Goal: Information Seeking & Learning: Learn about a topic

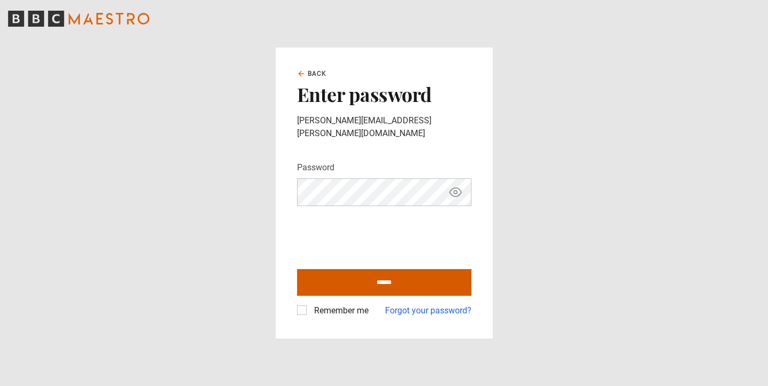
click at [408, 278] on input "******" at bounding box center [384, 282] width 174 height 27
type input "**********"
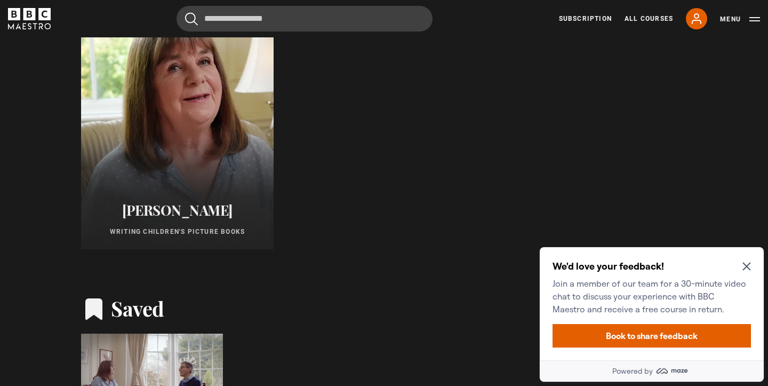
scroll to position [643, 0]
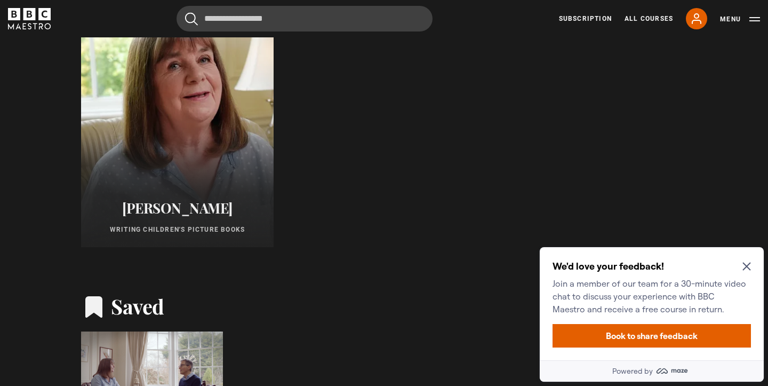
click at [744, 268] on icon "Close Maze Prompt" at bounding box center [747, 266] width 9 height 9
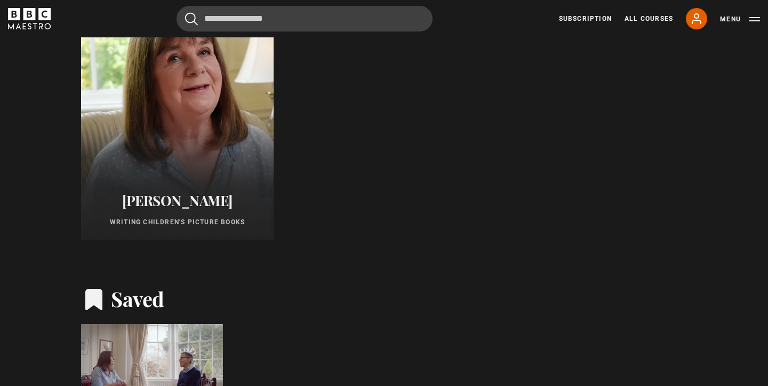
scroll to position [649, 0]
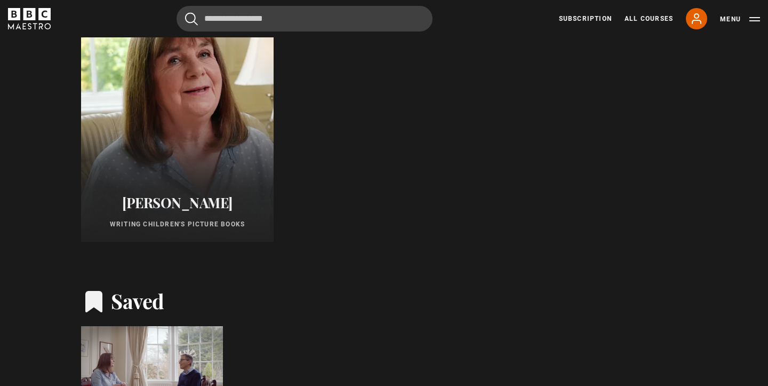
click at [197, 202] on h2 "[PERSON_NAME]" at bounding box center [177, 202] width 167 height 17
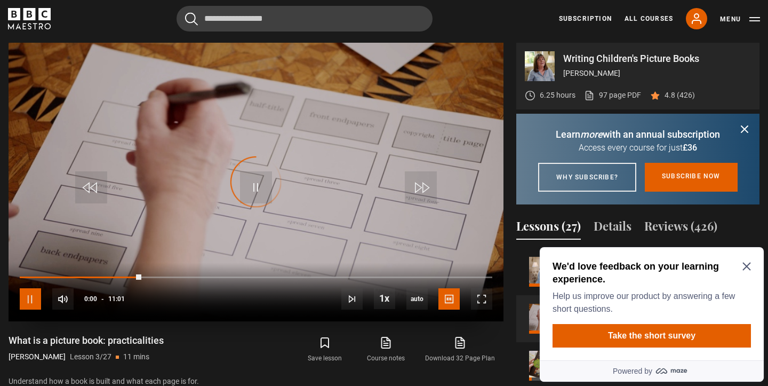
click at [32, 296] on span "Video Player" at bounding box center [30, 298] width 21 height 21
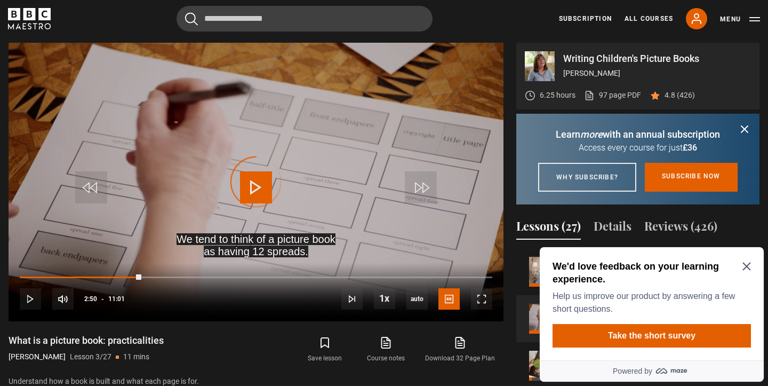
click at [745, 265] on icon "Close Maze Prompt" at bounding box center [747, 266] width 8 height 8
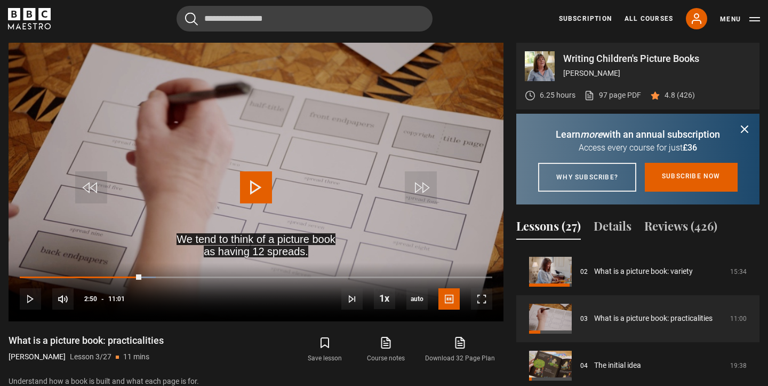
click at [746, 128] on icon "submit" at bounding box center [745, 129] width 6 height 6
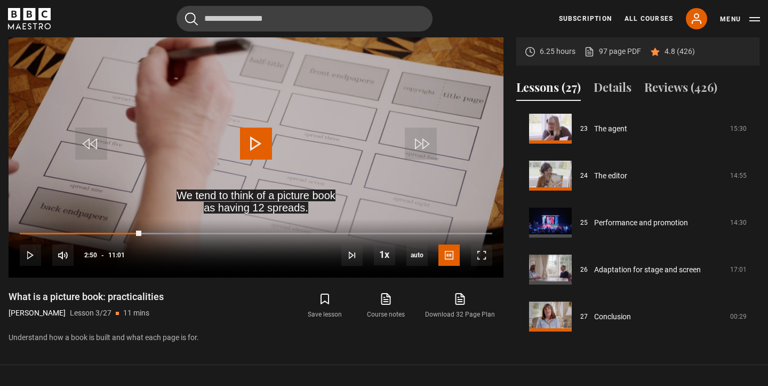
scroll to position [475, 0]
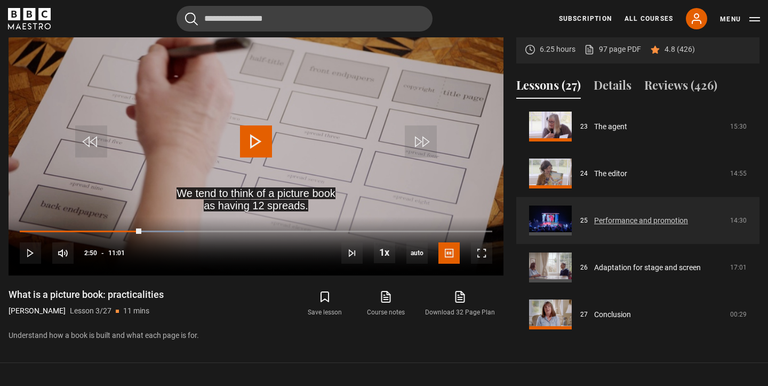
click at [622, 221] on link "Performance and promotion" at bounding box center [641, 220] width 94 height 11
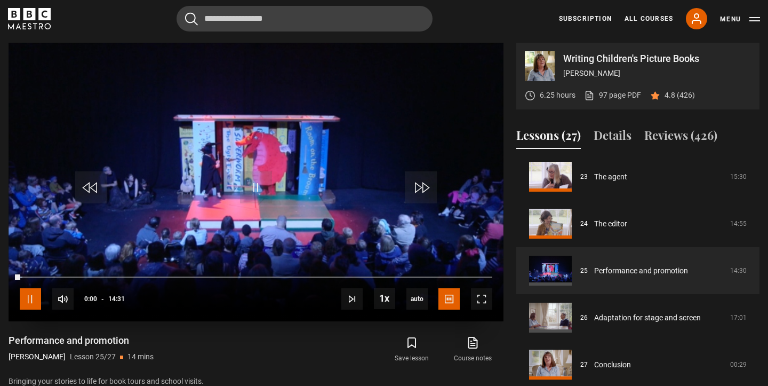
click at [32, 299] on span "Video Player" at bounding box center [30, 298] width 21 height 21
click at [254, 185] on span "Video Player" at bounding box center [256, 187] width 32 height 32
click at [481, 300] on span "Video Player" at bounding box center [481, 298] width 21 height 21
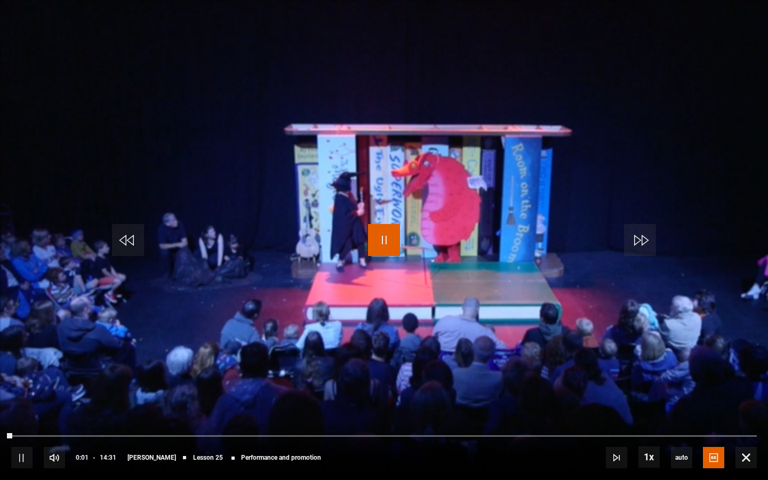
click at [386, 245] on span "Video Player" at bounding box center [384, 240] width 32 height 32
click at [384, 242] on div "Video Player is loading." at bounding box center [383, 239] width 53 height 53
click at [747, 385] on span "Video Player" at bounding box center [746, 457] width 21 height 21
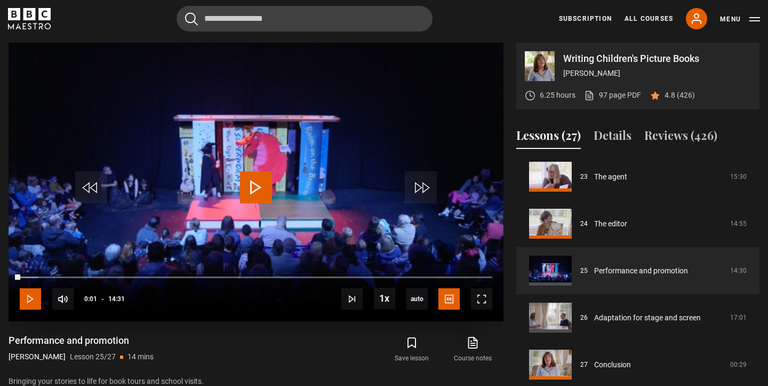
click at [27, 299] on span "Video Player" at bounding box center [30, 298] width 21 height 21
click at [482, 300] on span "Video Player" at bounding box center [481, 298] width 21 height 21
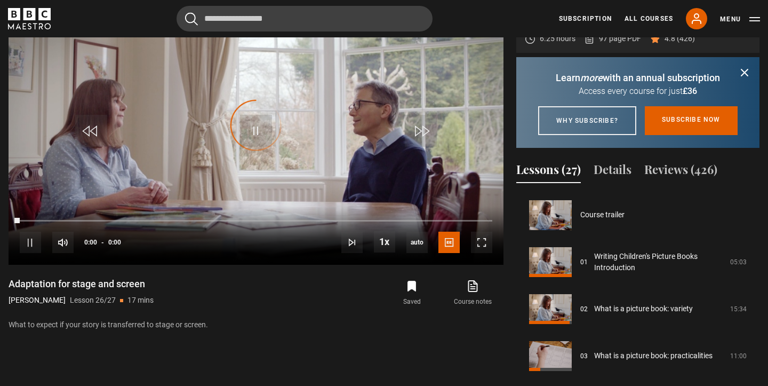
scroll to position [1084, 0]
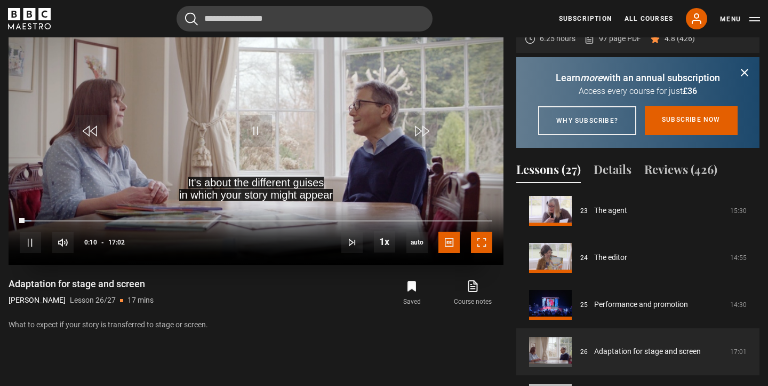
click at [486, 244] on span "Video Player" at bounding box center [481, 242] width 21 height 21
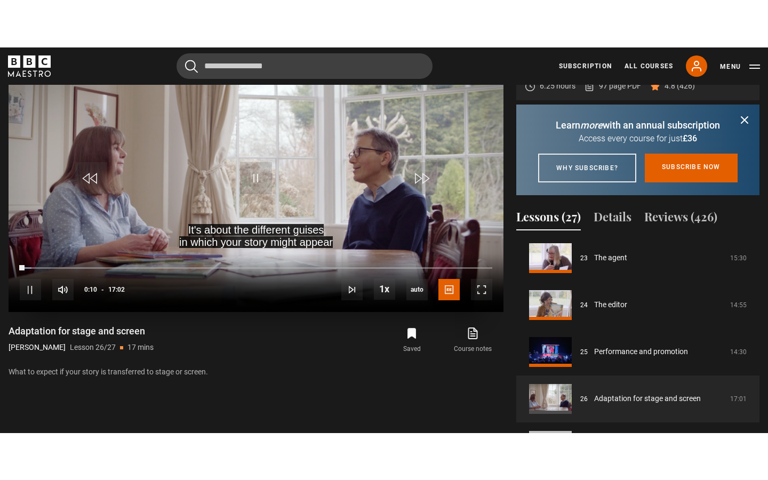
scroll to position [472, 0]
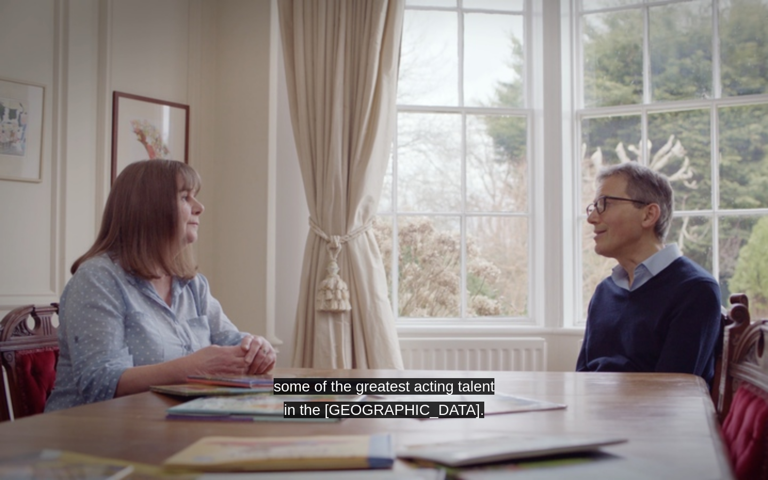
click at [687, 332] on video "Video Player" at bounding box center [384, 240] width 768 height 480
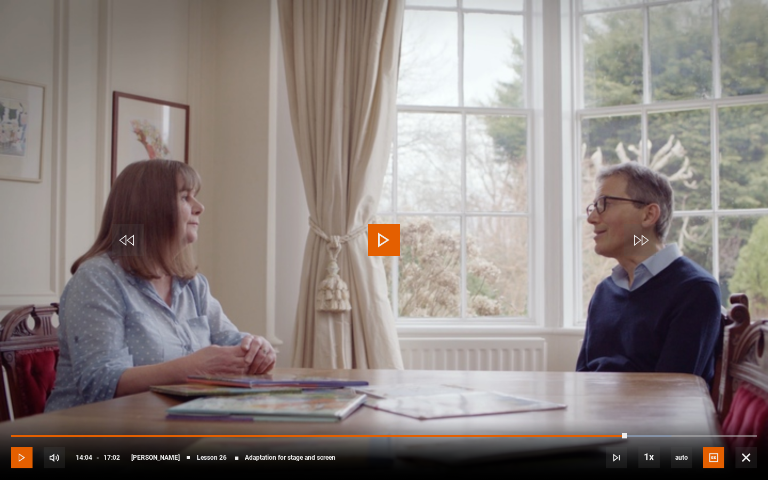
click at [21, 385] on span "Video Player" at bounding box center [21, 457] width 21 height 21
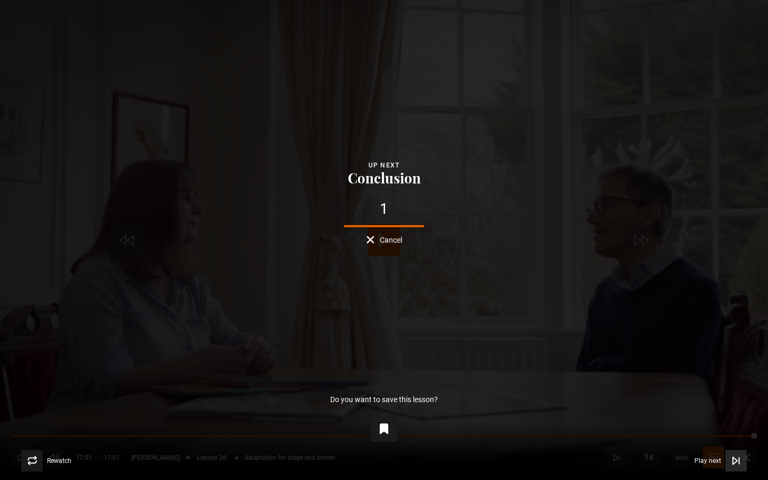
click at [698, 385] on span "Play next" at bounding box center [708, 461] width 27 height 6
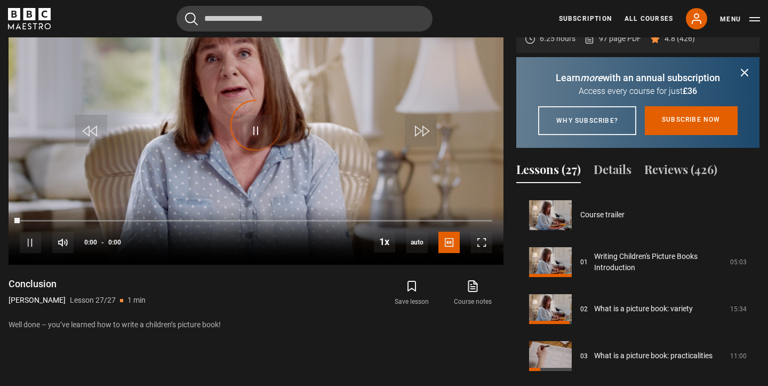
scroll to position [1084, 0]
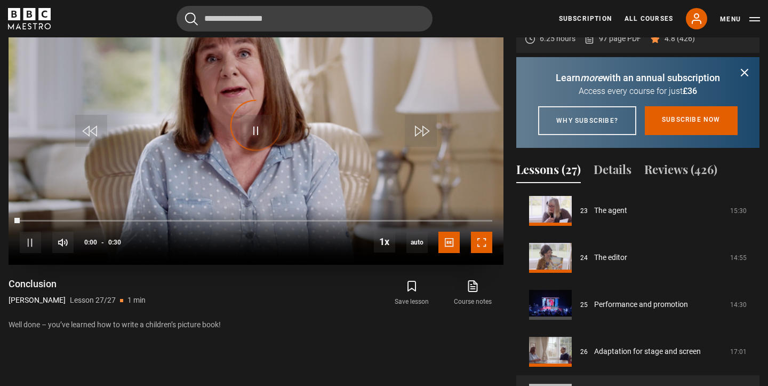
click at [481, 238] on span "Video Player" at bounding box center [481, 242] width 21 height 21
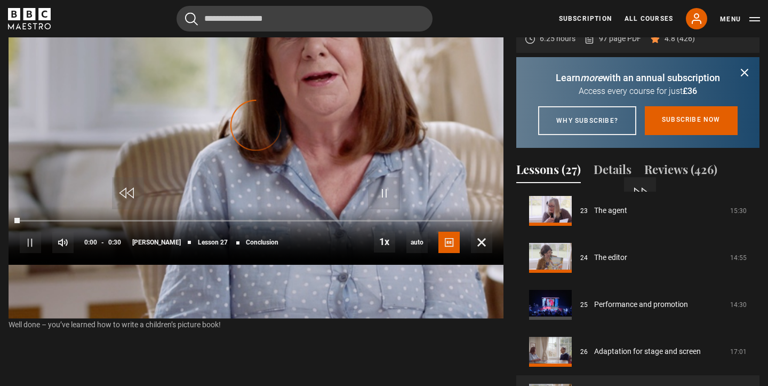
scroll to position [472, 0]
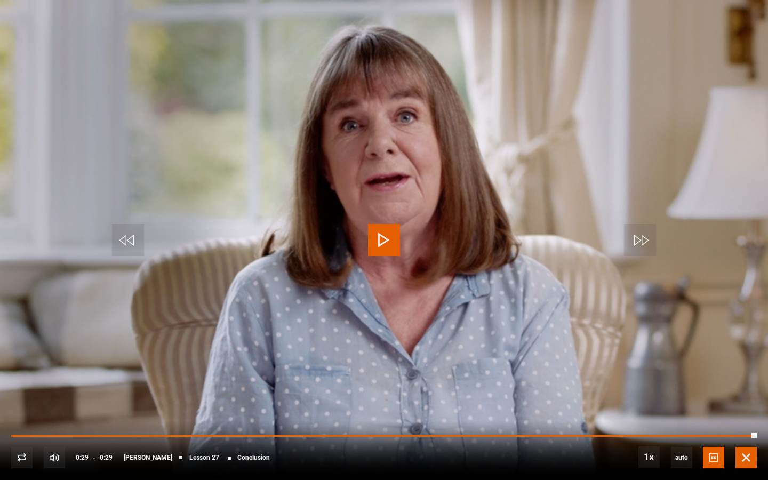
click at [744, 385] on span "Video Player" at bounding box center [746, 457] width 21 height 21
